Goal: Check status: Check status

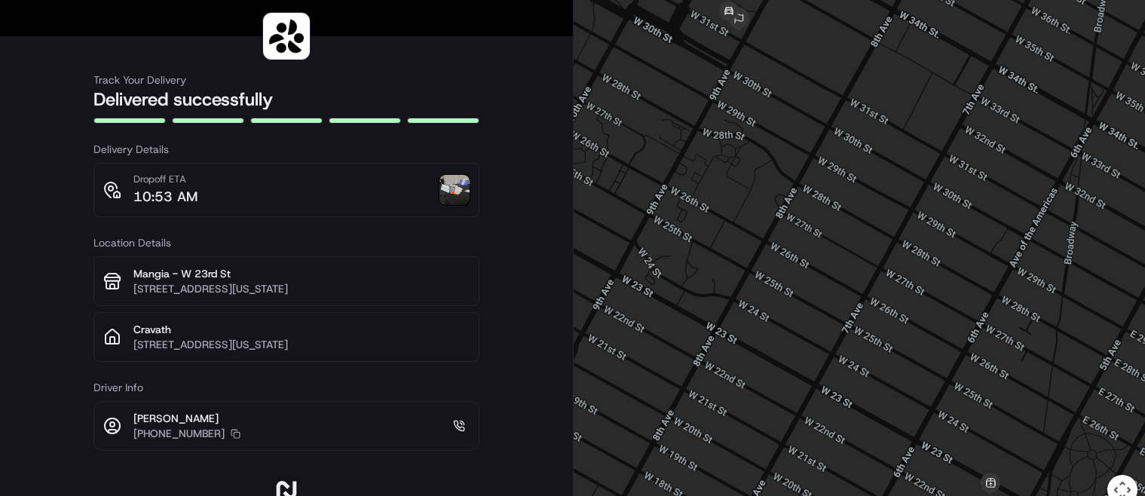
click at [446, 190] on img at bounding box center [454, 190] width 30 height 30
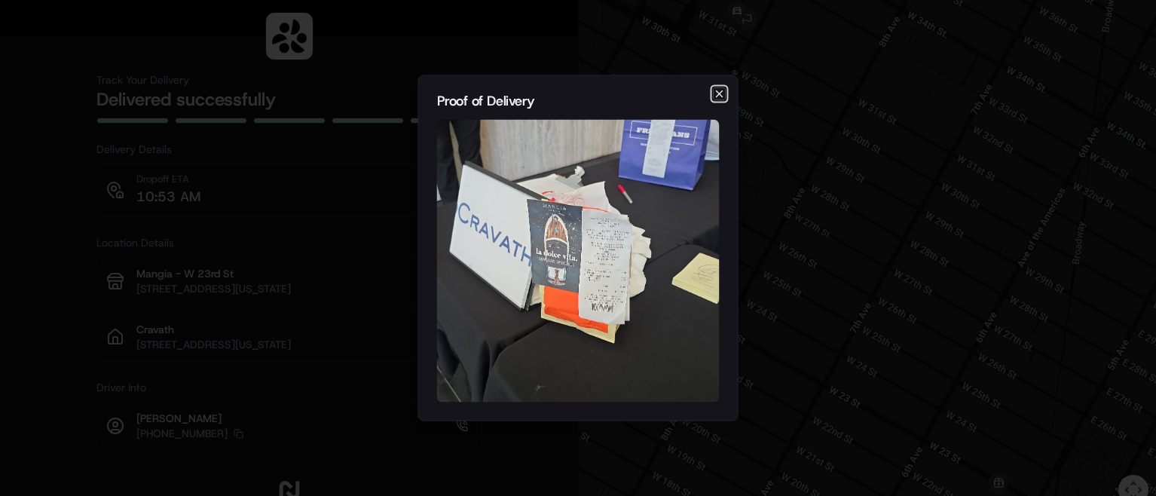
click at [714, 92] on icon "button" at bounding box center [720, 94] width 12 height 12
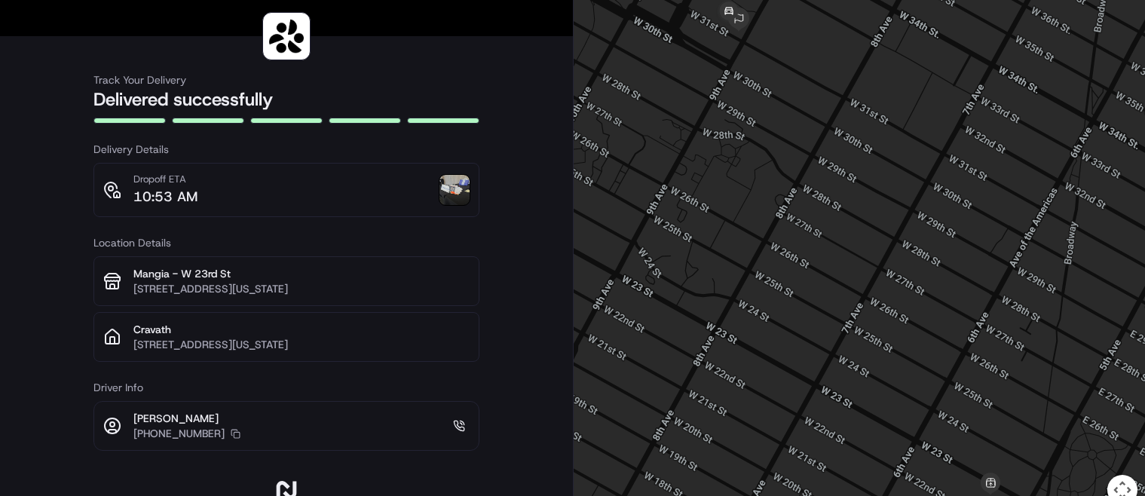
click at [448, 176] on img at bounding box center [454, 190] width 30 height 30
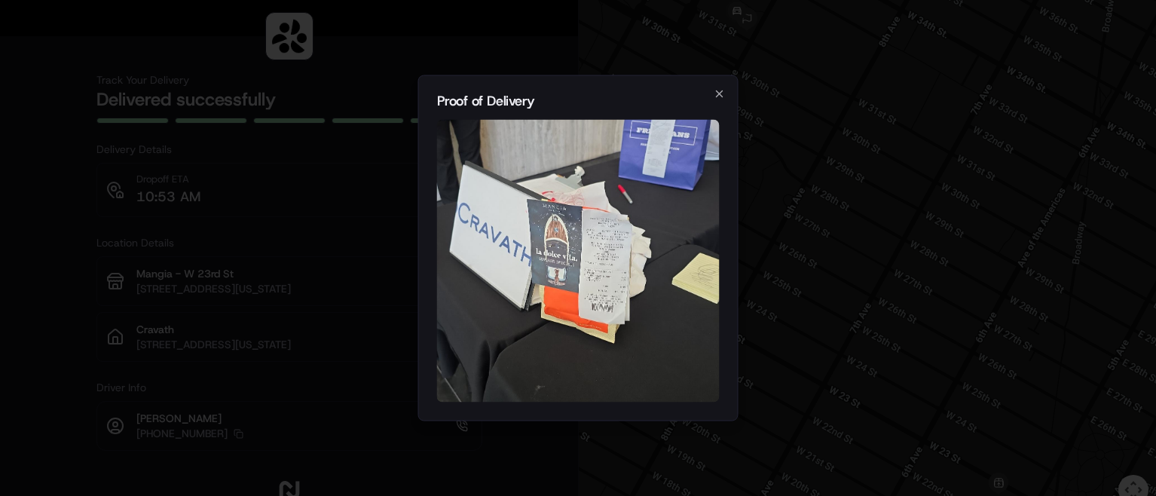
click at [605, 250] on img at bounding box center [578, 261] width 283 height 283
click at [583, 245] on img at bounding box center [578, 261] width 283 height 283
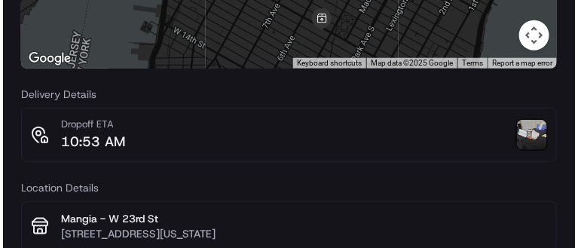
scroll to position [226, 0]
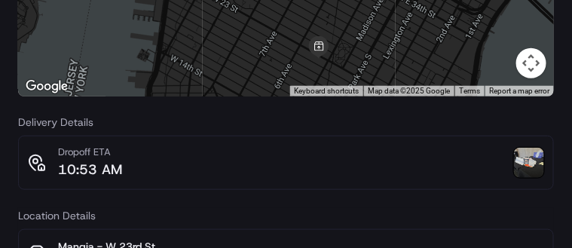
click at [531, 164] on img at bounding box center [529, 163] width 30 height 30
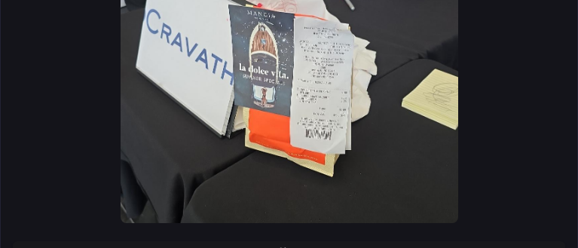
click at [344, 63] on img at bounding box center [290, 78] width 338 height 289
